Goal: Task Accomplishment & Management: Manage account settings

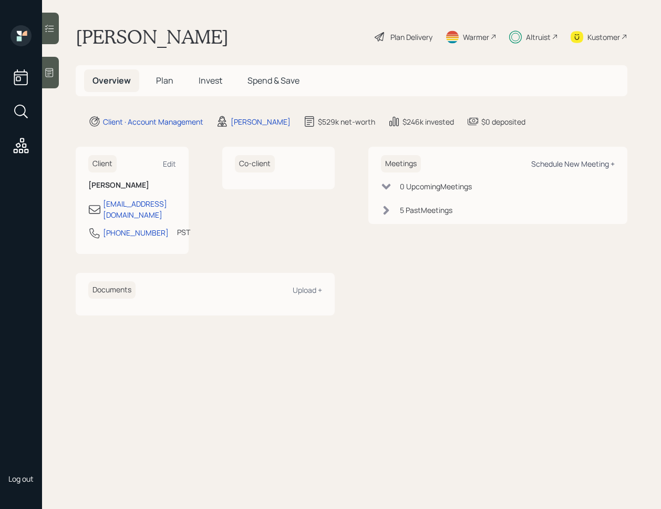
click at [556, 162] on div "Schedule New Meeting +" at bounding box center [573, 164] width 84 height 10
select select "f14b762f-c7c2-4b89-9227-8fa891345eea"
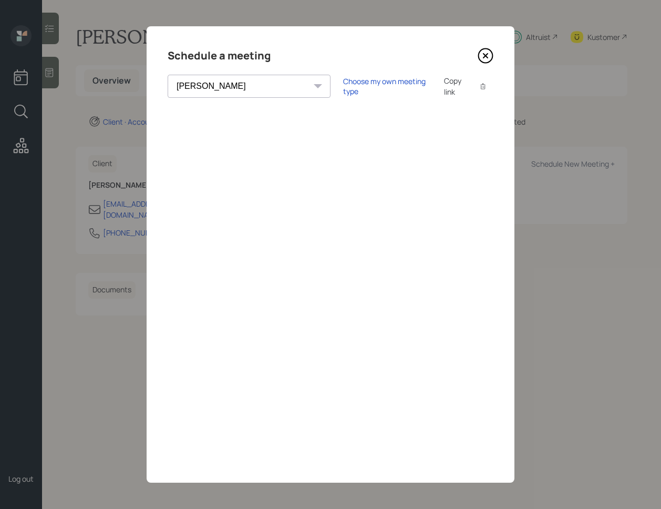
click at [484, 54] on icon at bounding box center [486, 56] width 4 height 4
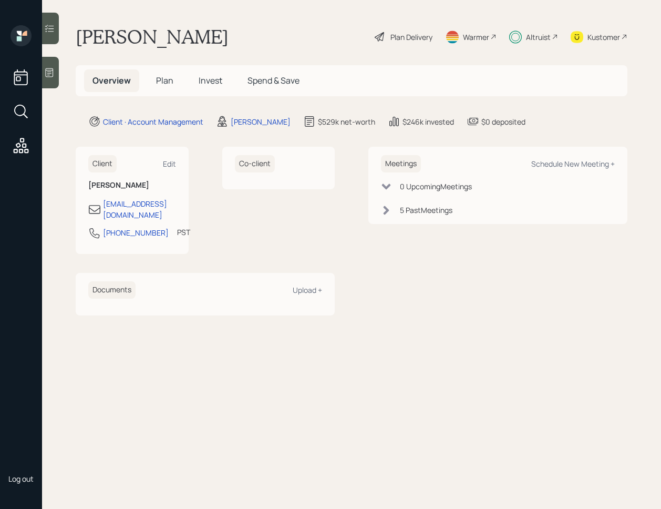
click at [305, 232] on div "Co-client" at bounding box center [278, 200] width 113 height 107
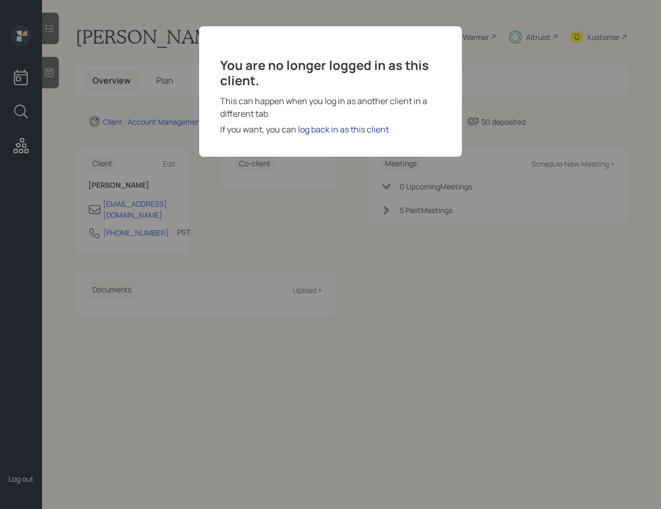
click at [338, 127] on div "log back in as this client" at bounding box center [343, 129] width 91 height 13
